Goal: Contribute content

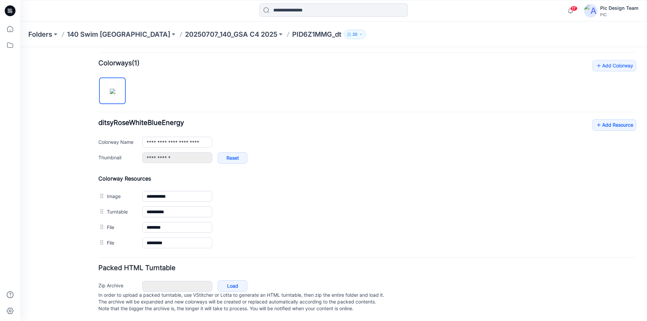
scroll to position [205, 0]
click at [614, 119] on link "Add Resource" at bounding box center [615, 124] width 44 height 11
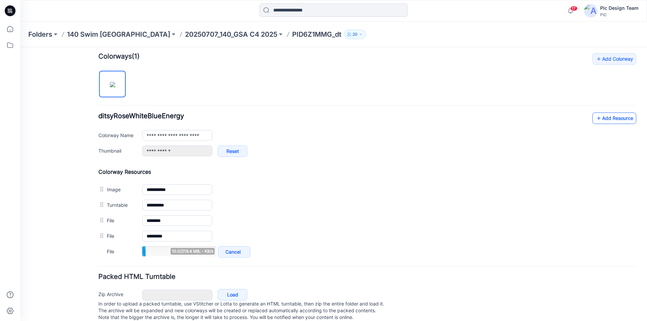
click at [615, 116] on link "Add Resource" at bounding box center [615, 118] width 44 height 11
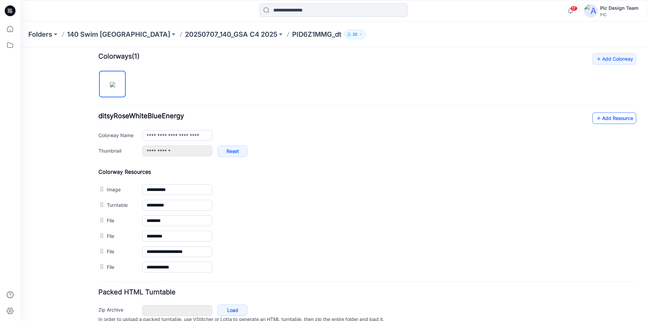
click at [612, 118] on link "Add Resource" at bounding box center [615, 118] width 44 height 11
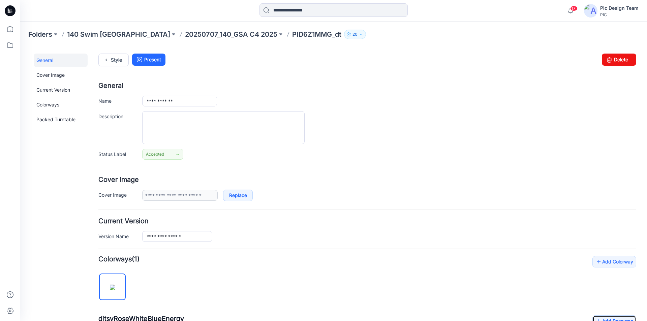
scroll to position [0, 0]
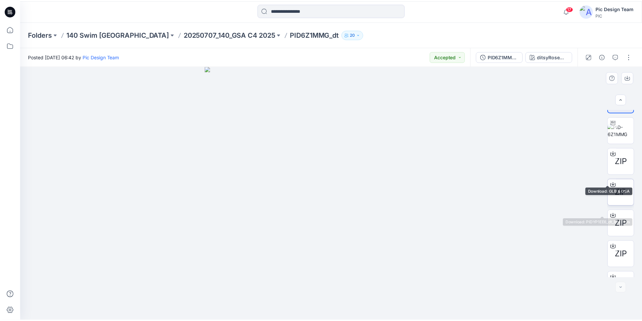
scroll to position [44, 0]
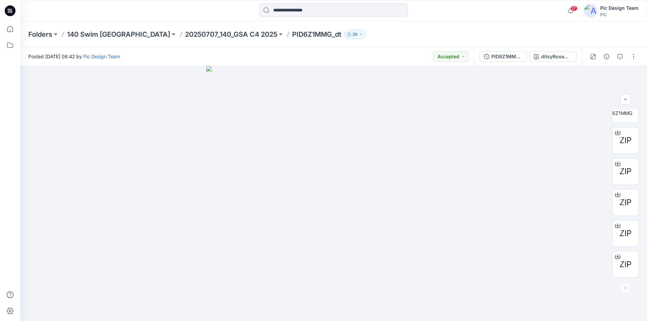
click at [11, 10] on icon at bounding box center [10, 10] width 11 height 11
